Goal: Task Accomplishment & Management: Manage account settings

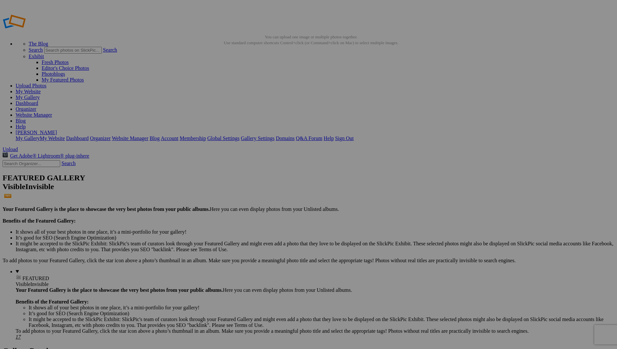
type input "HOCO, Photos by Bowerbird Photography"
click at [250, 207] on span "Create" at bounding box center [244, 210] width 14 height 6
